Goal: Information Seeking & Learning: Learn about a topic

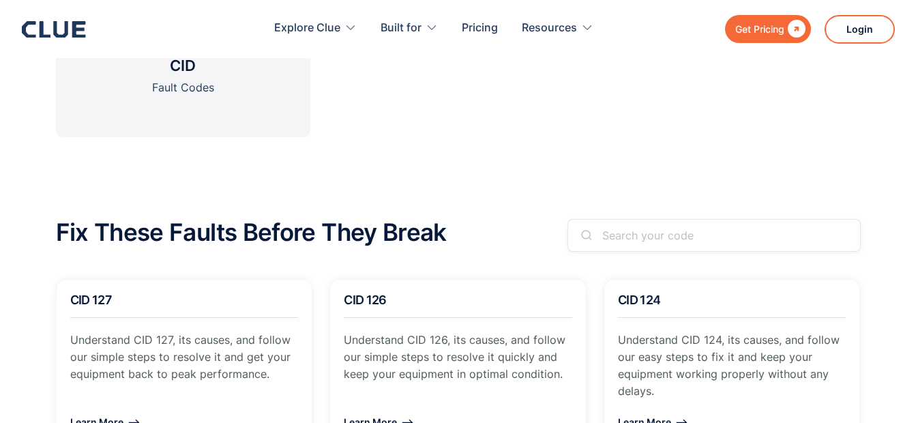
scroll to position [1092, 0]
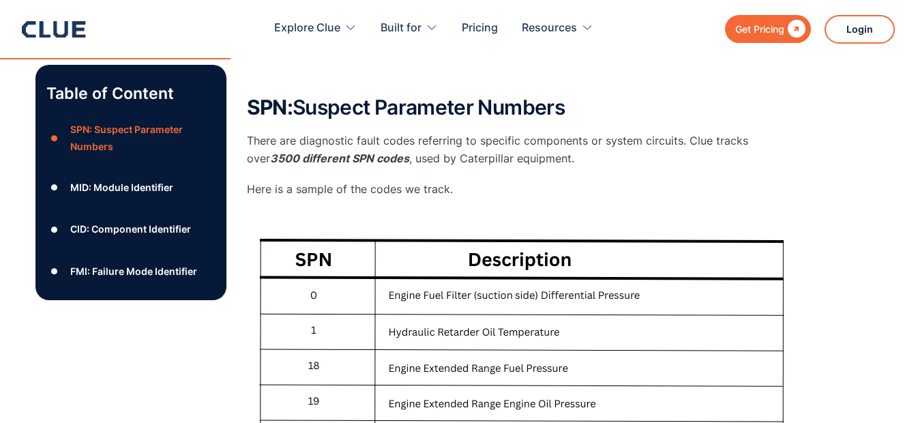
scroll to position [614, 0]
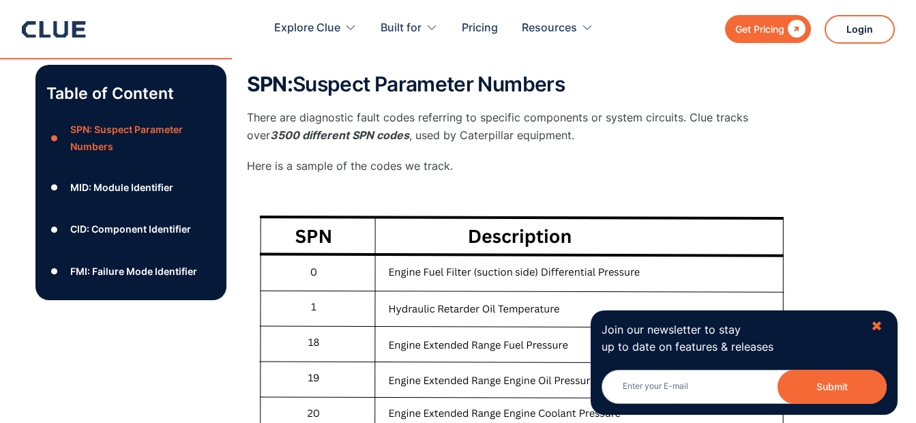
click at [874, 323] on div "✖" at bounding box center [877, 326] width 12 height 17
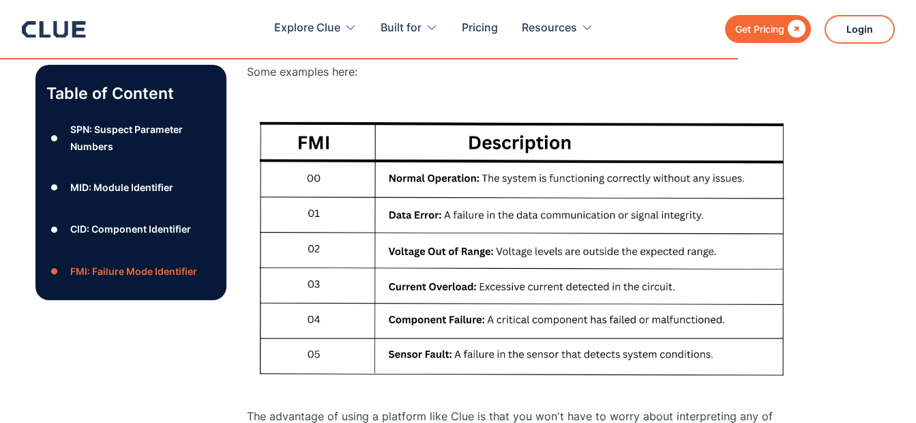
scroll to position [2252, 0]
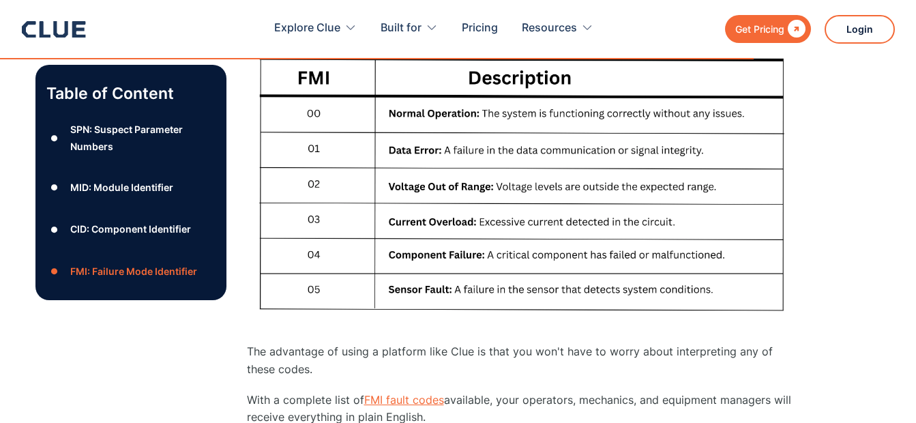
click at [409, 401] on link "FMI fault codes" at bounding box center [404, 400] width 80 height 14
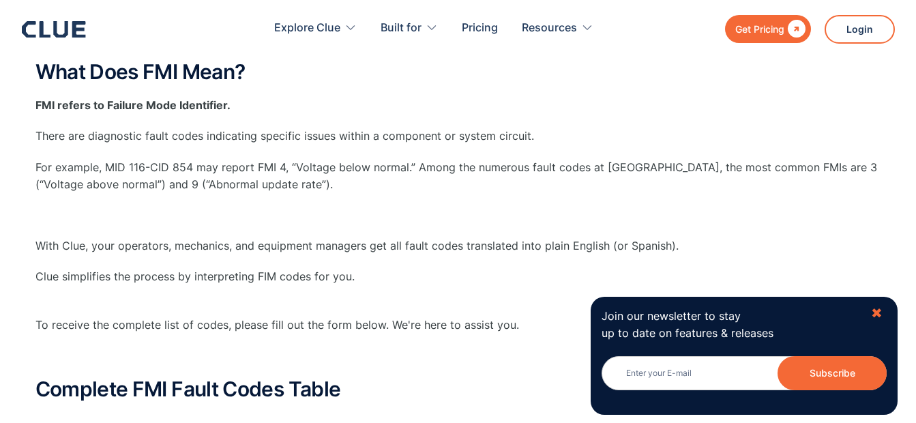
click at [875, 312] on div "✖" at bounding box center [877, 313] width 12 height 17
